Goal: Consume media (video, audio): Consume media (video, audio)

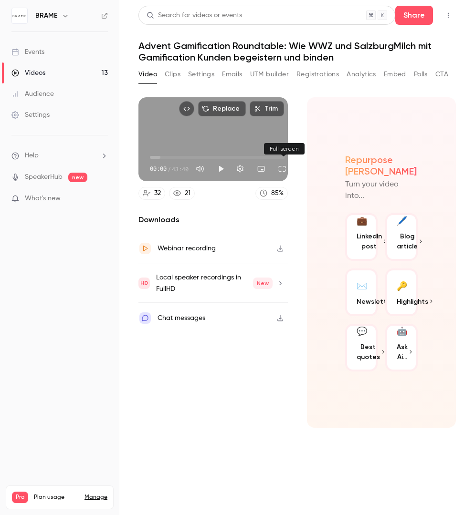
click at [282, 168] on button "Full screen" at bounding box center [281, 168] width 19 height 19
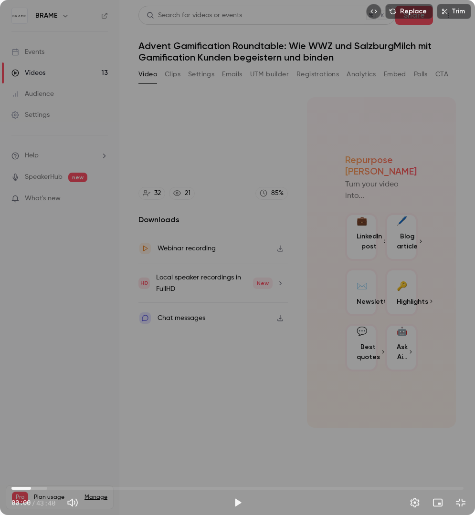
type input "***"
drag, startPoint x: 21, startPoint y: 485, endPoint x: 32, endPoint y: 487, distance: 11.5
click at [32, 487] on span "01:53" at bounding box center [237, 488] width 452 height 15
click at [459, 506] on button "Exit full screen" at bounding box center [460, 502] width 19 height 19
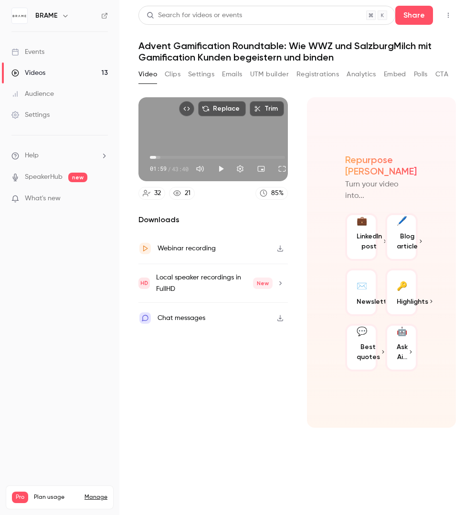
click at [180, 196] on icon at bounding box center [177, 193] width 8 height 8
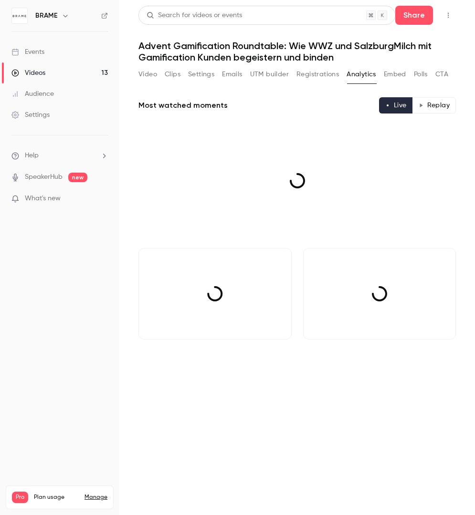
click at [188, 191] on div at bounding box center [296, 180] width 317 height 119
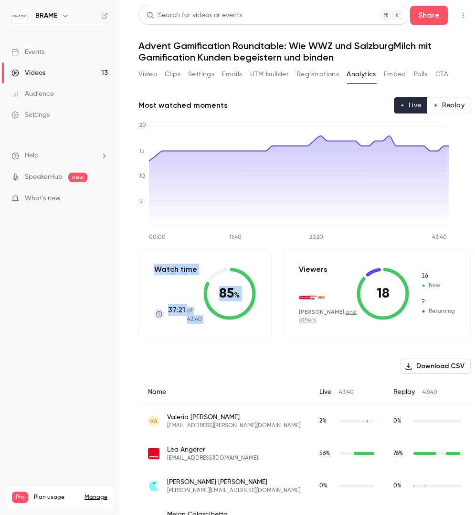
drag, startPoint x: 185, startPoint y: 267, endPoint x: 237, endPoint y: 275, distance: 52.7
click at [237, 275] on div "Watch time 37:21 of 43:40 85 %" at bounding box center [204, 294] width 133 height 92
drag, startPoint x: 380, startPoint y: 392, endPoint x: 438, endPoint y: 393, distance: 57.7
click at [438, 393] on div "Replay 43:40" at bounding box center [427, 392] width 87 height 25
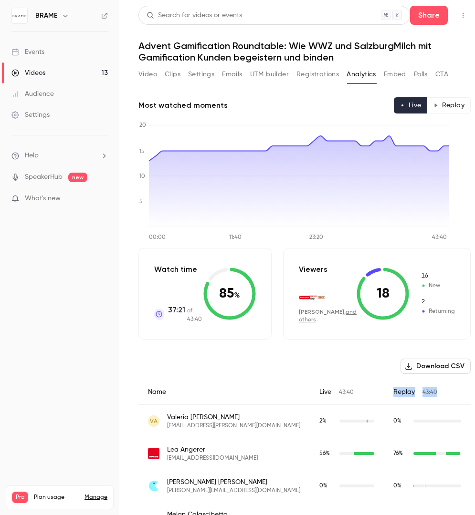
click at [144, 73] on button "Video" at bounding box center [147, 74] width 19 height 15
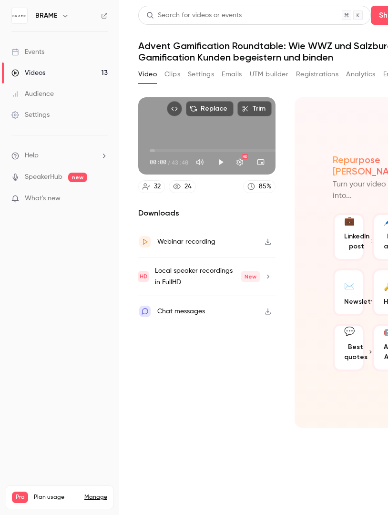
click at [168, 49] on h1 "Advent Gamification Roundtable: Wie WWZ und SalzburgMilch mit Gamification Kund…" at bounding box center [284, 51] width 293 height 23
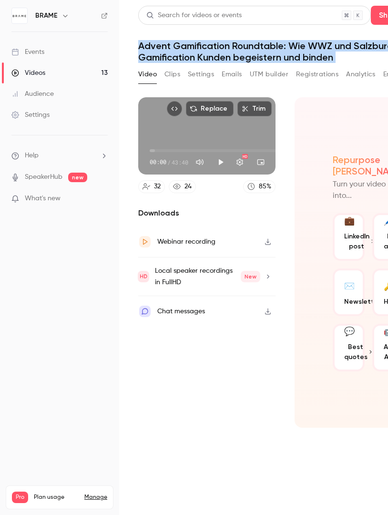
click at [353, 53] on h1 "Advent Gamification Roundtable: Wie WWZ und SalzburgMilch mit Gamification Kund…" at bounding box center [284, 51] width 293 height 23
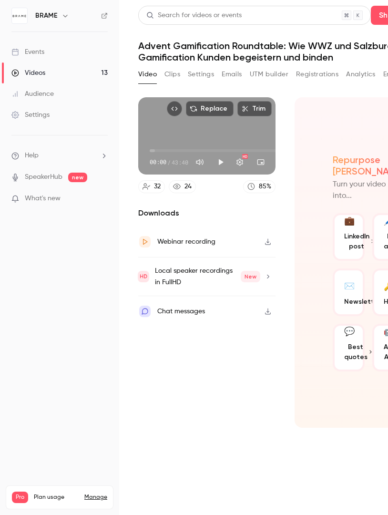
click at [219, 132] on div "Replace Trim 00:00 00:00 / 43:40 HD" at bounding box center [206, 135] width 137 height 77
click at [261, 162] on button "Turn on miniplayer" at bounding box center [260, 162] width 19 height 19
click at [225, 161] on button "Play" at bounding box center [220, 162] width 19 height 19
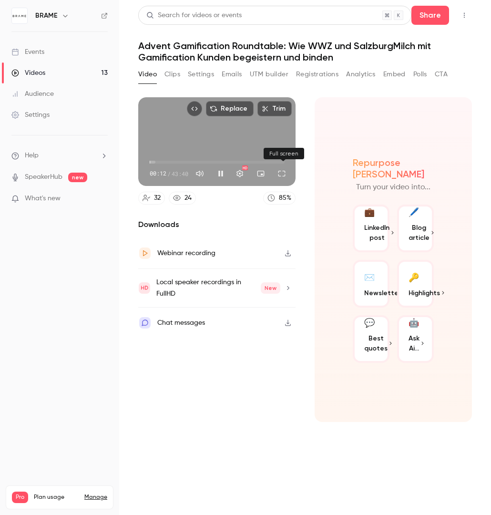
click at [281, 171] on button "Full screen" at bounding box center [281, 173] width 19 height 19
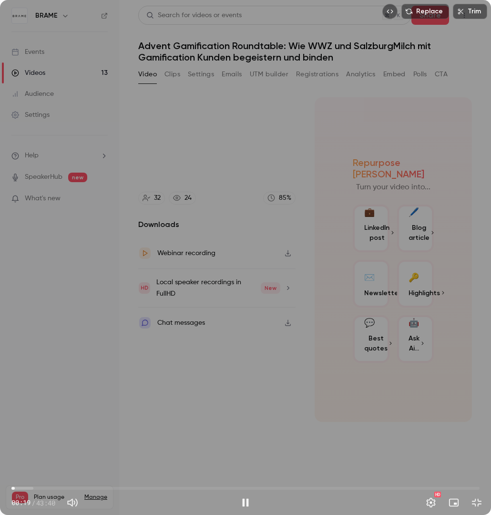
click at [46, 490] on span "00:19" at bounding box center [245, 488] width 469 height 15
click at [94, 490] on span "07:44" at bounding box center [245, 488] width 469 height 15
click at [123, 490] on span "07:49" at bounding box center [245, 488] width 469 height 15
click at [155, 489] on span "13:20" at bounding box center [245, 488] width 469 height 15
click at [174, 490] on span "15:09" at bounding box center [245, 488] width 469 height 15
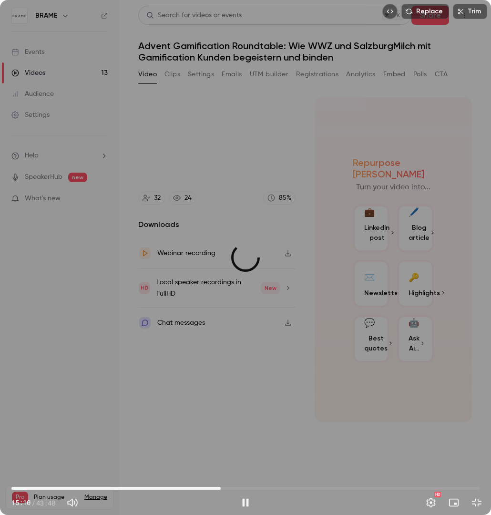
click at [221, 489] on span "19:31" at bounding box center [245, 488] width 469 height 15
click at [265, 491] on span "23:36" at bounding box center [245, 488] width 469 height 15
click at [317, 490] on span "23:36" at bounding box center [245, 488] width 469 height 15
click at [362, 496] on span "28:28" at bounding box center [245, 488] width 469 height 15
click at [394, 498] on div "HD" at bounding box center [370, 502] width 231 height 15
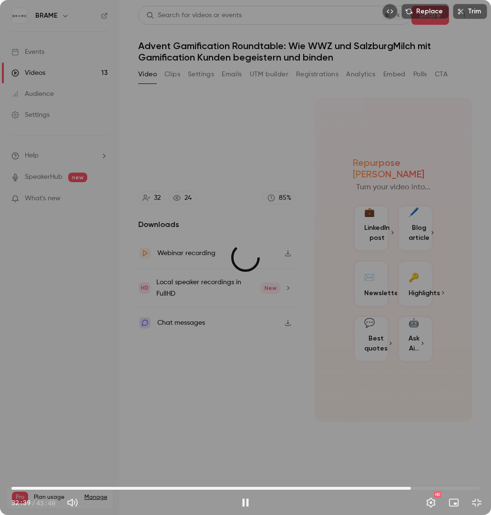
click at [411, 489] on span "37:16" at bounding box center [245, 488] width 469 height 15
click at [441, 487] on span "37:16" at bounding box center [245, 488] width 469 height 15
click at [459, 483] on span "42:55" at bounding box center [245, 488] width 469 height 15
drag, startPoint x: 346, startPoint y: 255, endPoint x: 363, endPoint y: 329, distance: 76.4
click at [363, 327] on div "Replace Trim 42:56 42:56 / 43:41 HD" at bounding box center [245, 257] width 491 height 515
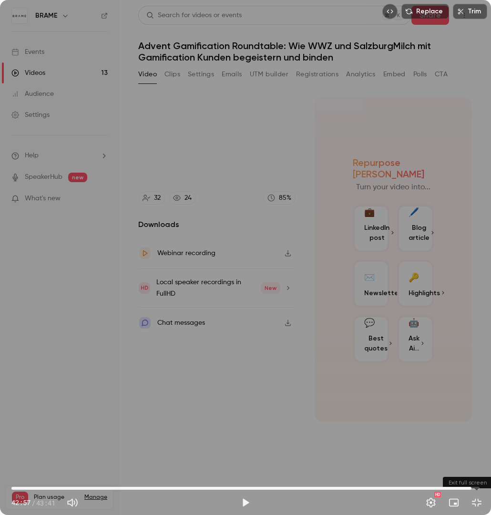
click at [459, 509] on button "Exit full screen" at bounding box center [477, 502] width 19 height 19
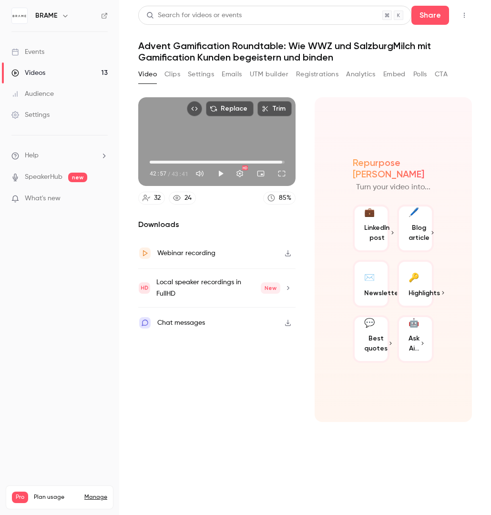
click at [386, 224] on span "LinkedIn post" at bounding box center [377, 233] width 25 height 20
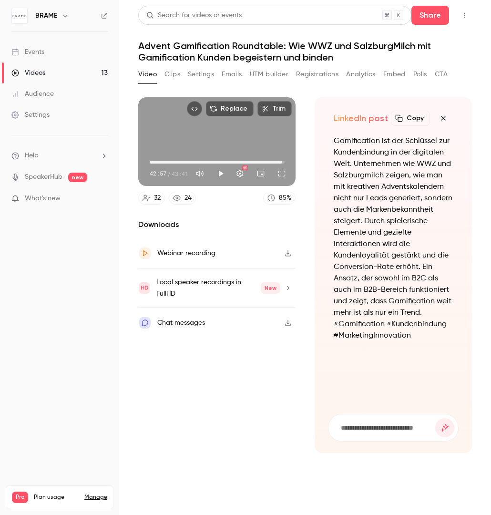
type input "******"
click at [182, 197] on link "24" at bounding box center [182, 198] width 27 height 13
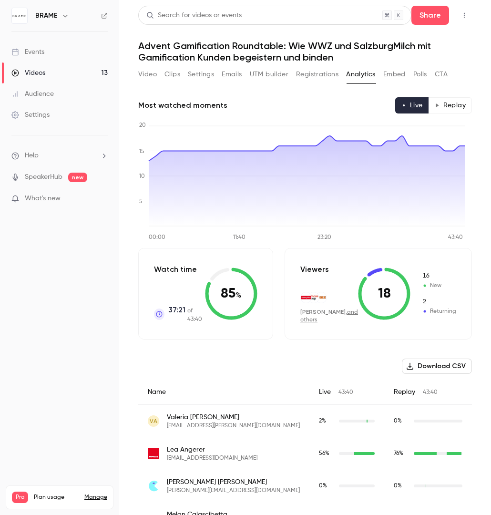
scroll to position [17, 0]
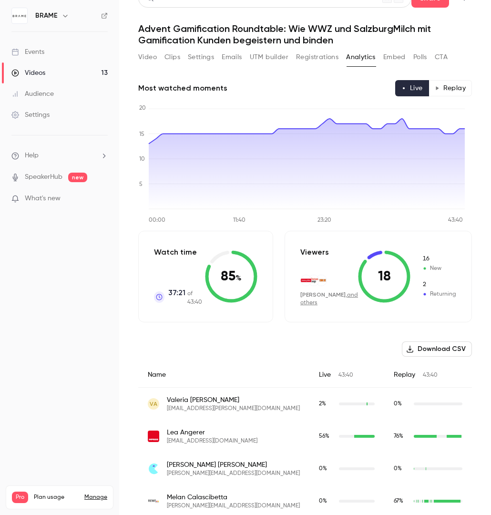
click at [441, 94] on button "Replay" at bounding box center [450, 88] width 43 height 16
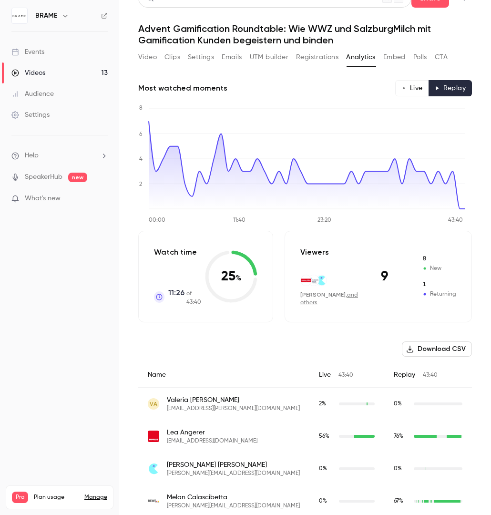
click at [414, 88] on button "Live" at bounding box center [413, 88] width 34 height 16
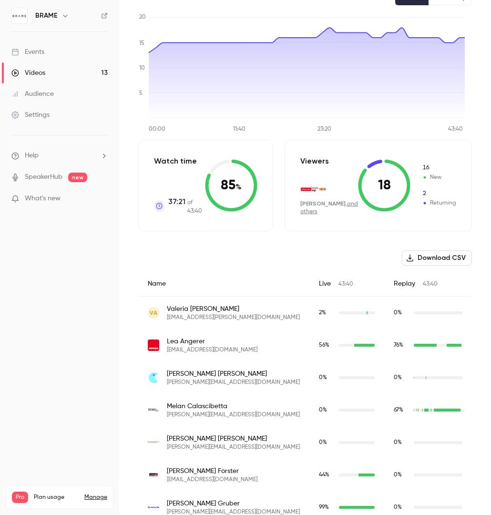
scroll to position [0, 0]
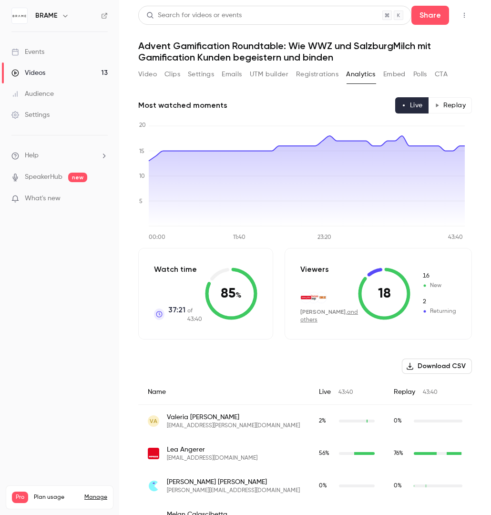
click at [175, 76] on button "Clips" at bounding box center [173, 74] width 16 height 15
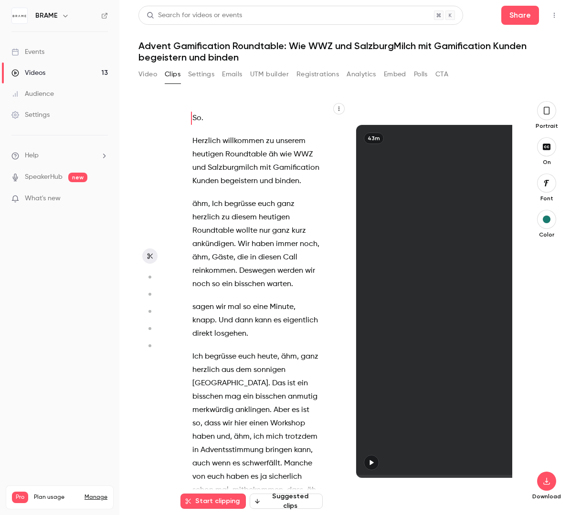
click at [459, 375] on div "43m" at bounding box center [455, 301] width 198 height 353
click at [367, 460] on icon "button" at bounding box center [371, 462] width 8 height 7
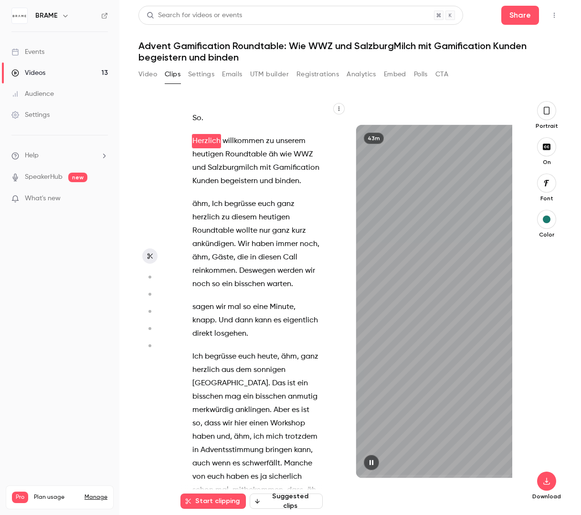
click at [369, 464] on icon "button" at bounding box center [371, 462] width 4 height 5
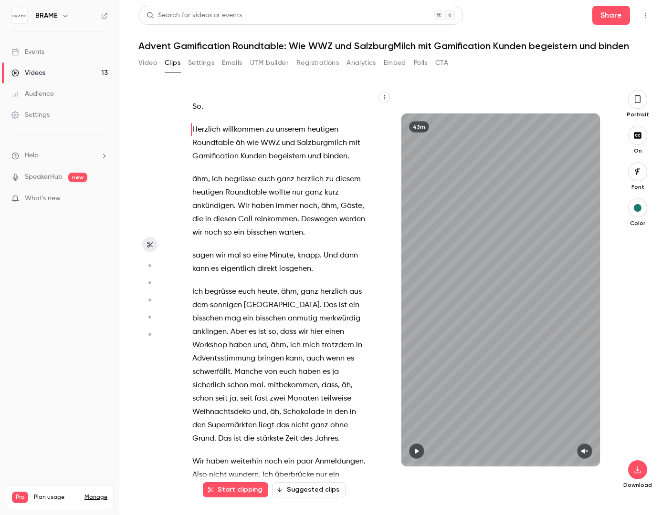
scroll to position [408, 0]
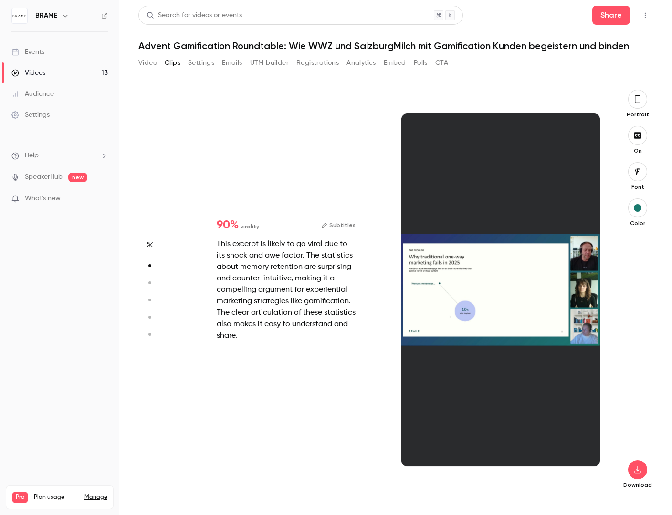
click at [459, 97] on icon "button" at bounding box center [638, 99] width 8 height 10
type input "*"
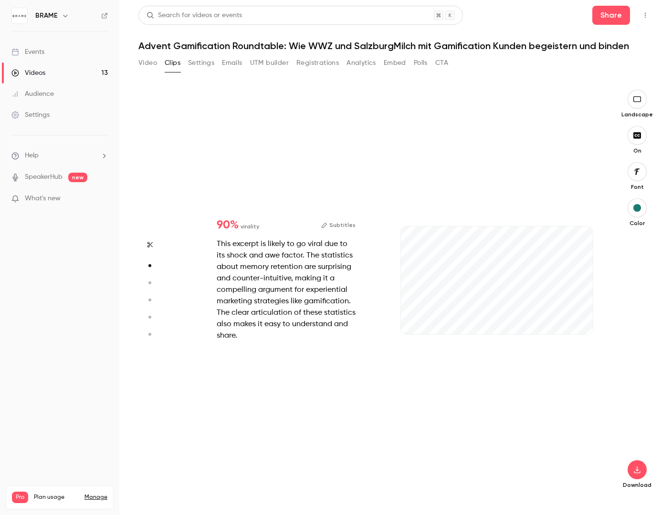
type input "***"
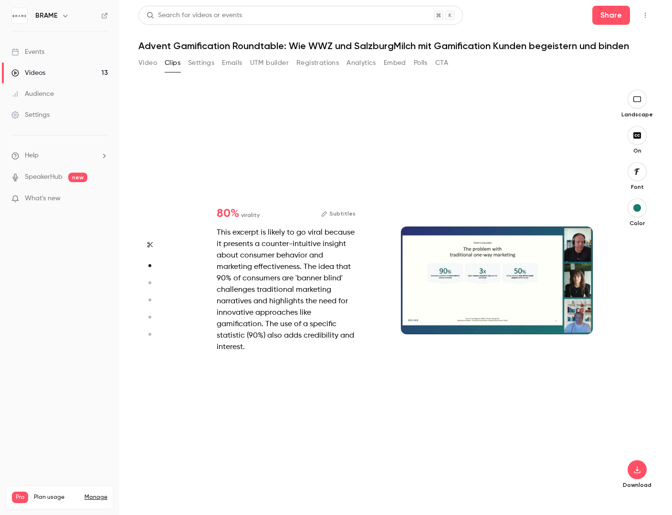
type input "*"
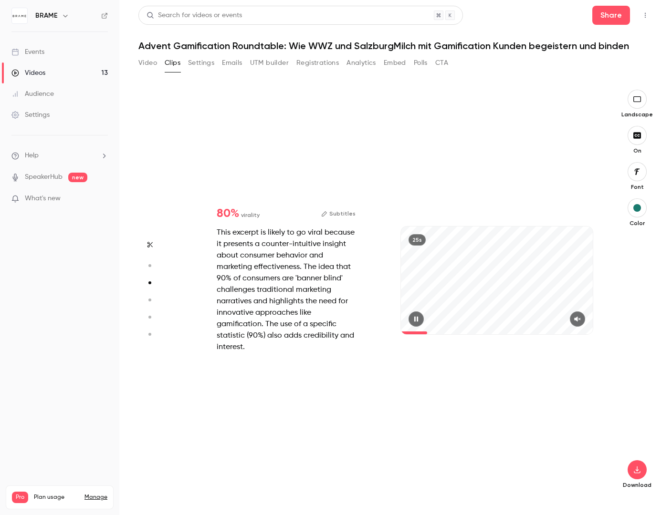
click at [459, 318] on icon "button" at bounding box center [577, 319] width 8 height 7
type input "***"
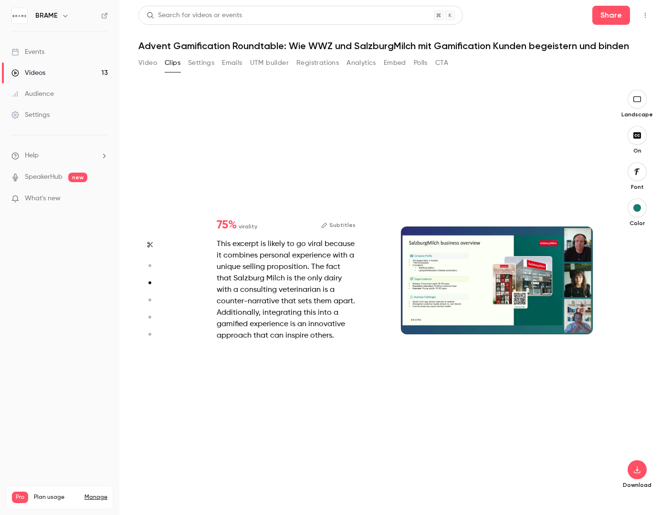
type input "*"
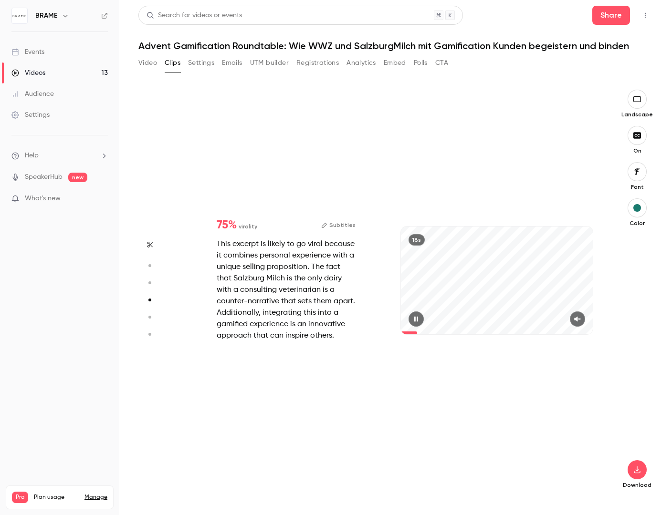
click at [459, 319] on icon "button" at bounding box center [577, 319] width 6 height 5
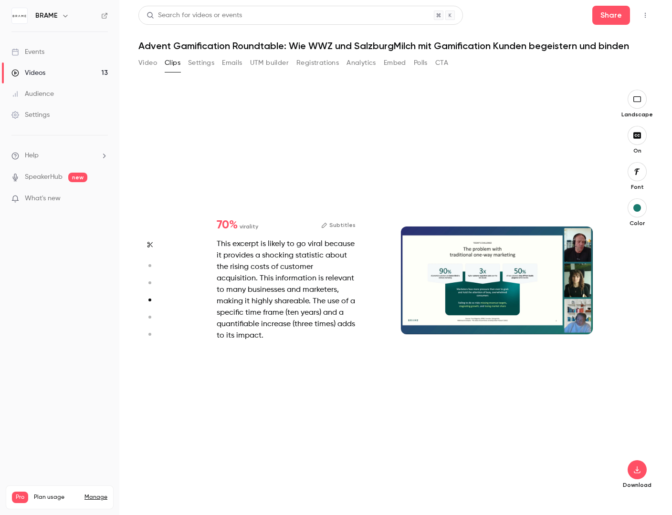
type input "***"
type input "*"
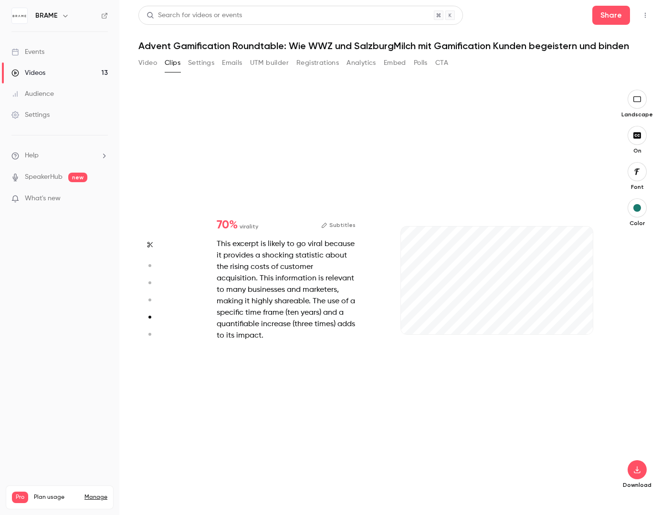
type input "*"
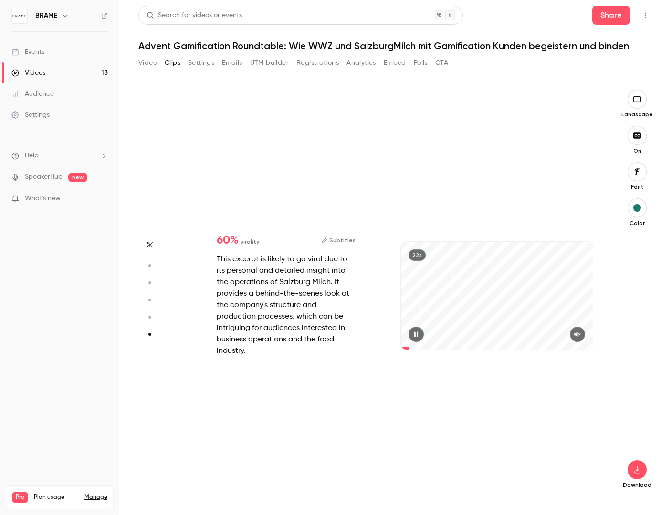
click at [459, 335] on button "button" at bounding box center [577, 334] width 15 height 15
type input "***"
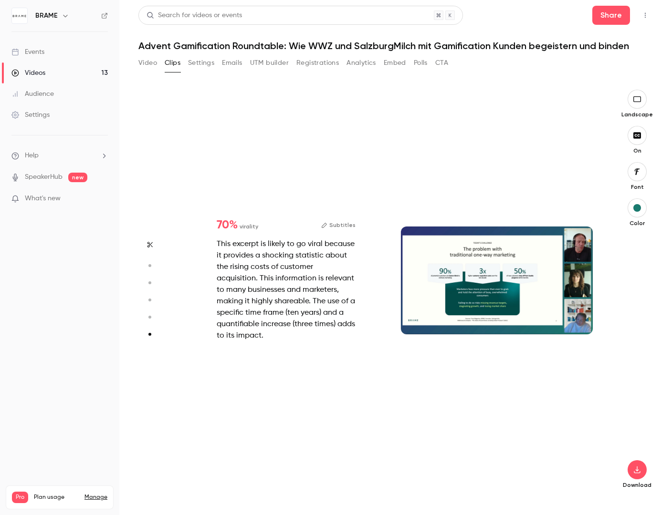
type input "*"
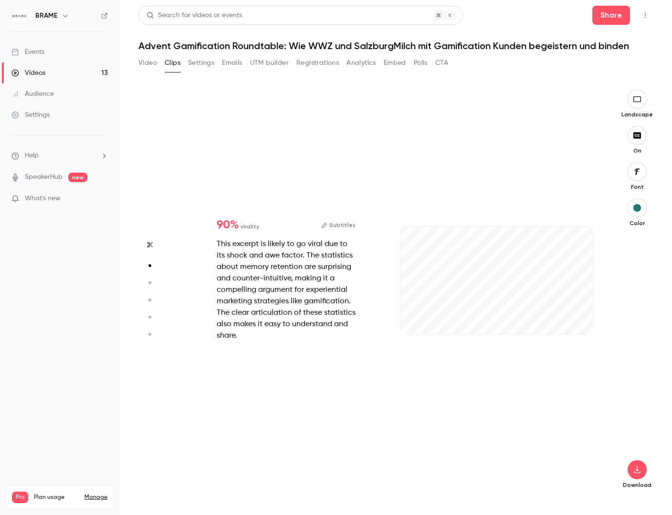
type input "***"
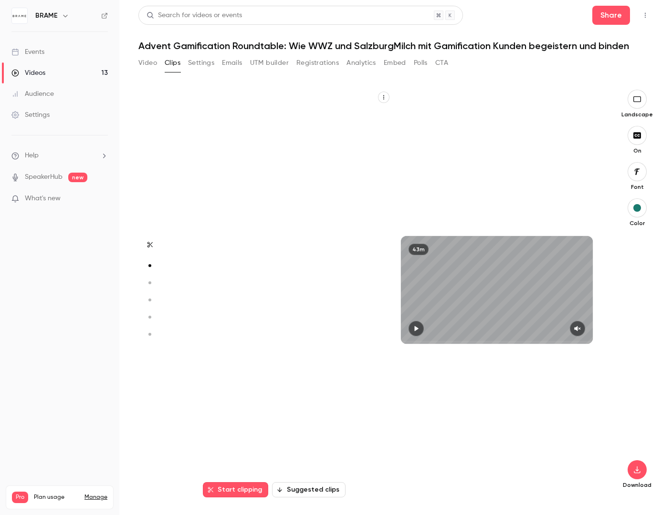
type input "*"
type input "***"
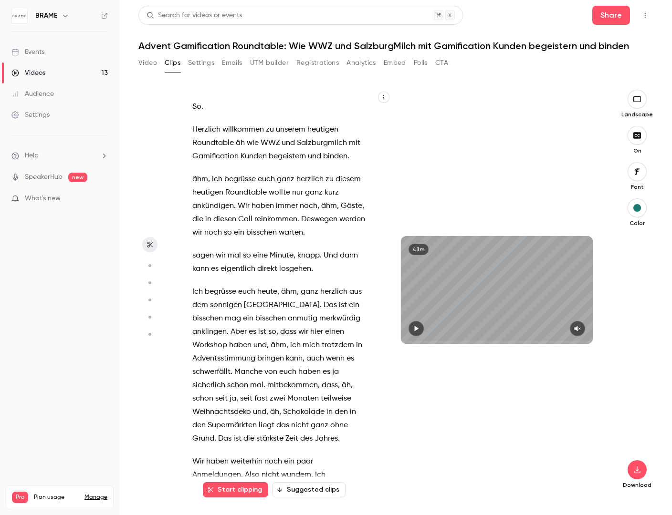
type input "*"
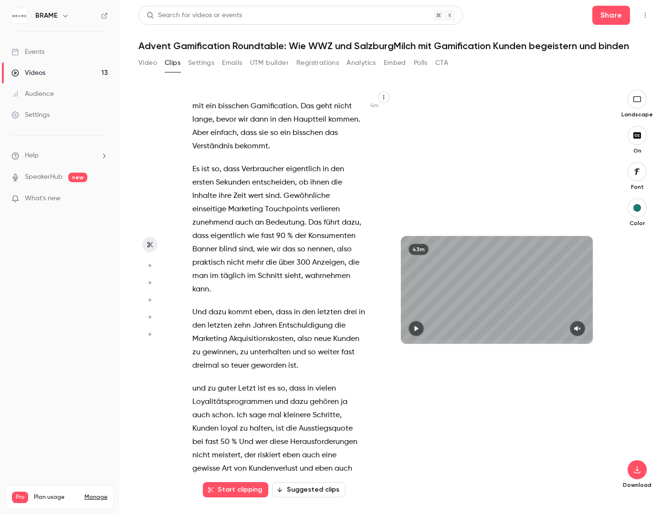
scroll to position [1495, 0]
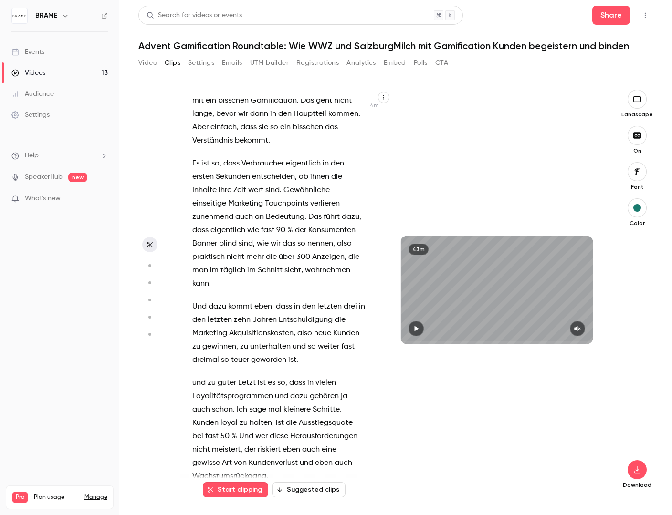
click at [244, 264] on span "nicht" at bounding box center [236, 256] width 18 height 13
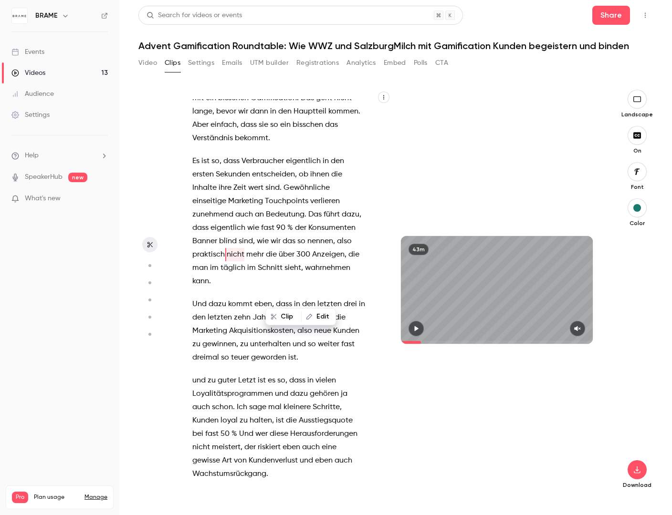
drag, startPoint x: 293, startPoint y: 351, endPoint x: 289, endPoint y: 359, distance: 9.0
click at [293, 324] on span "Entschuldigung" at bounding box center [306, 317] width 54 height 13
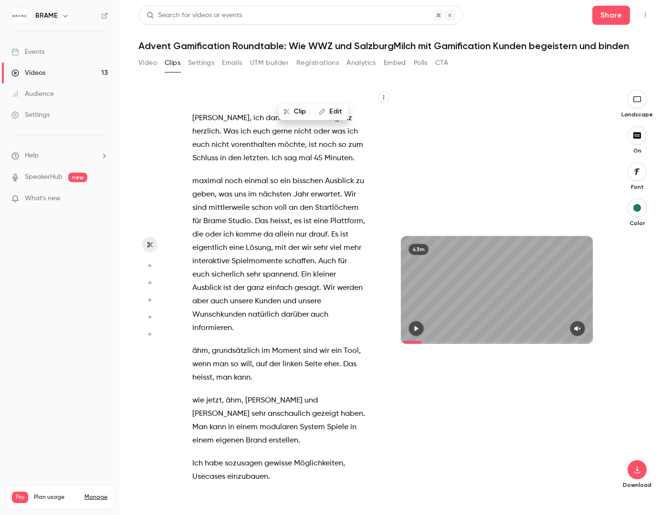
scroll to position [12520, 0]
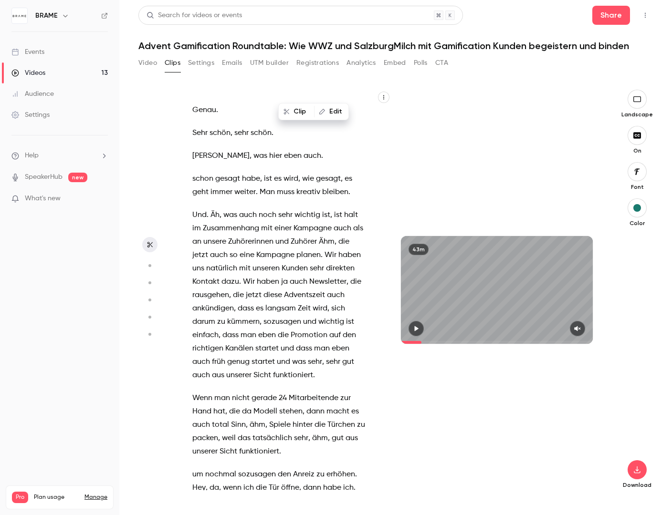
click at [287, 94] on span "erstmal" at bounding box center [284, 87] width 26 height 13
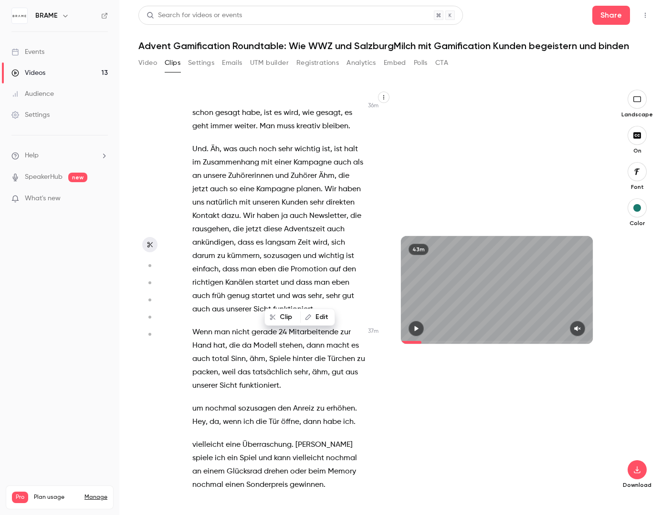
scroll to position [12593, 0]
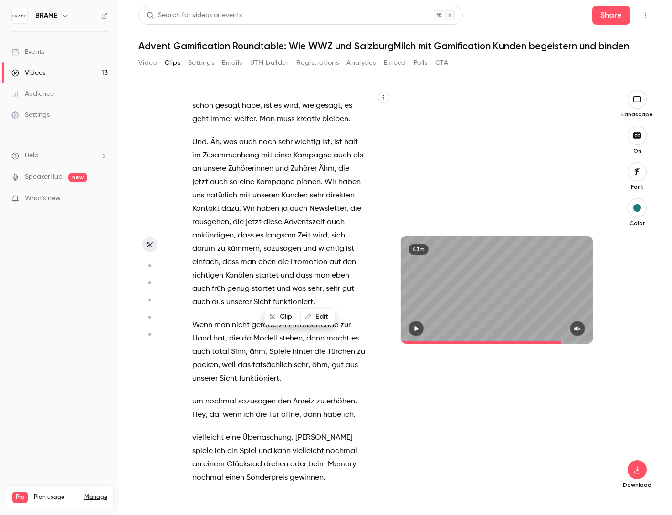
click at [303, 90] on span "auch" at bounding box center [312, 82] width 18 height 13
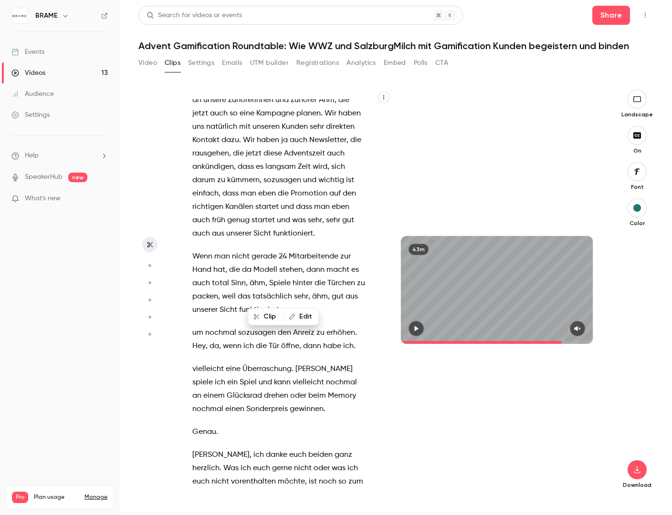
click at [417, 327] on icon "button" at bounding box center [416, 328] width 8 height 7
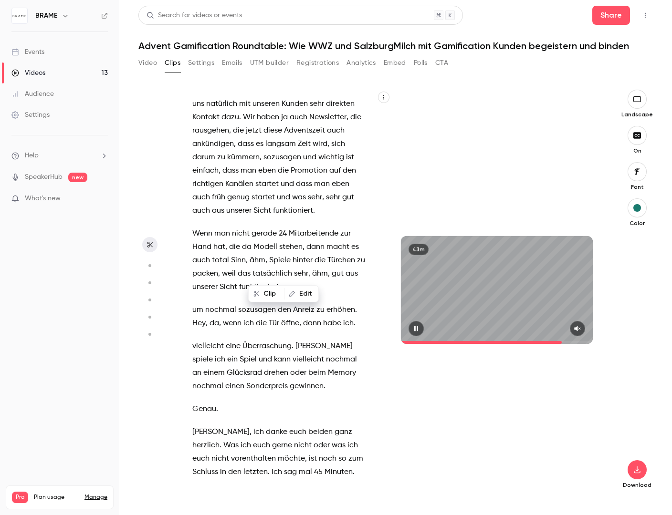
click at [459, 328] on icon "button" at bounding box center [577, 328] width 6 height 5
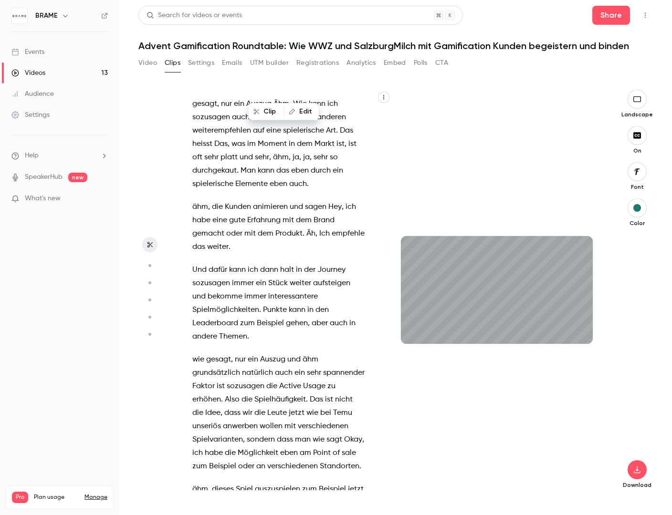
scroll to position [14093, 0]
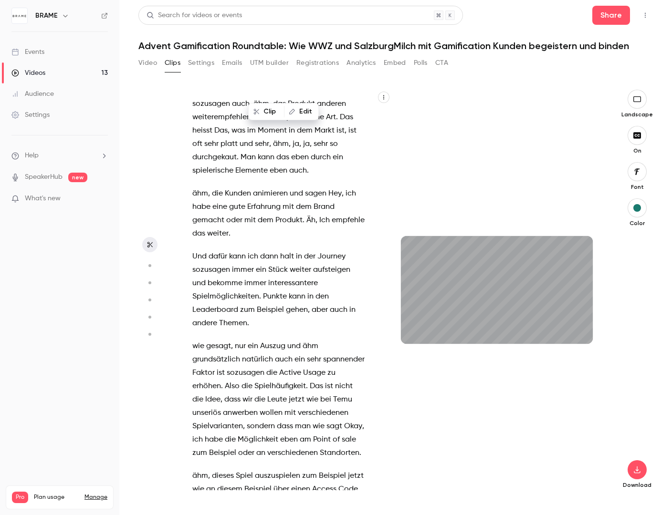
click at [459, 249] on div "43m" at bounding box center [497, 290] width 192 height 108
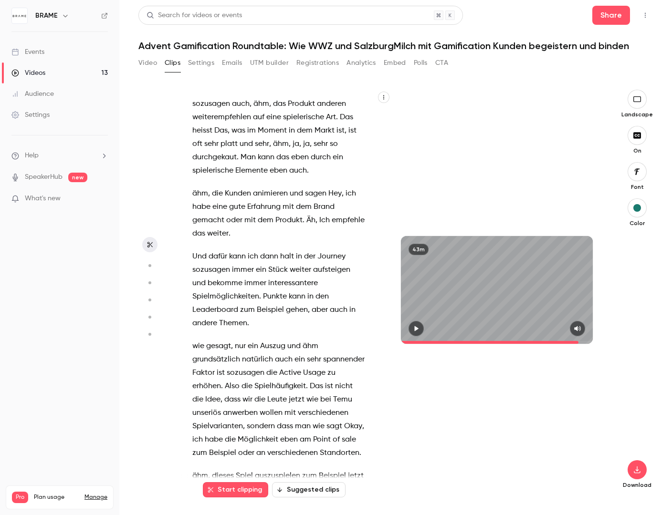
type input "******"
